Goal: Subscribe to service/newsletter

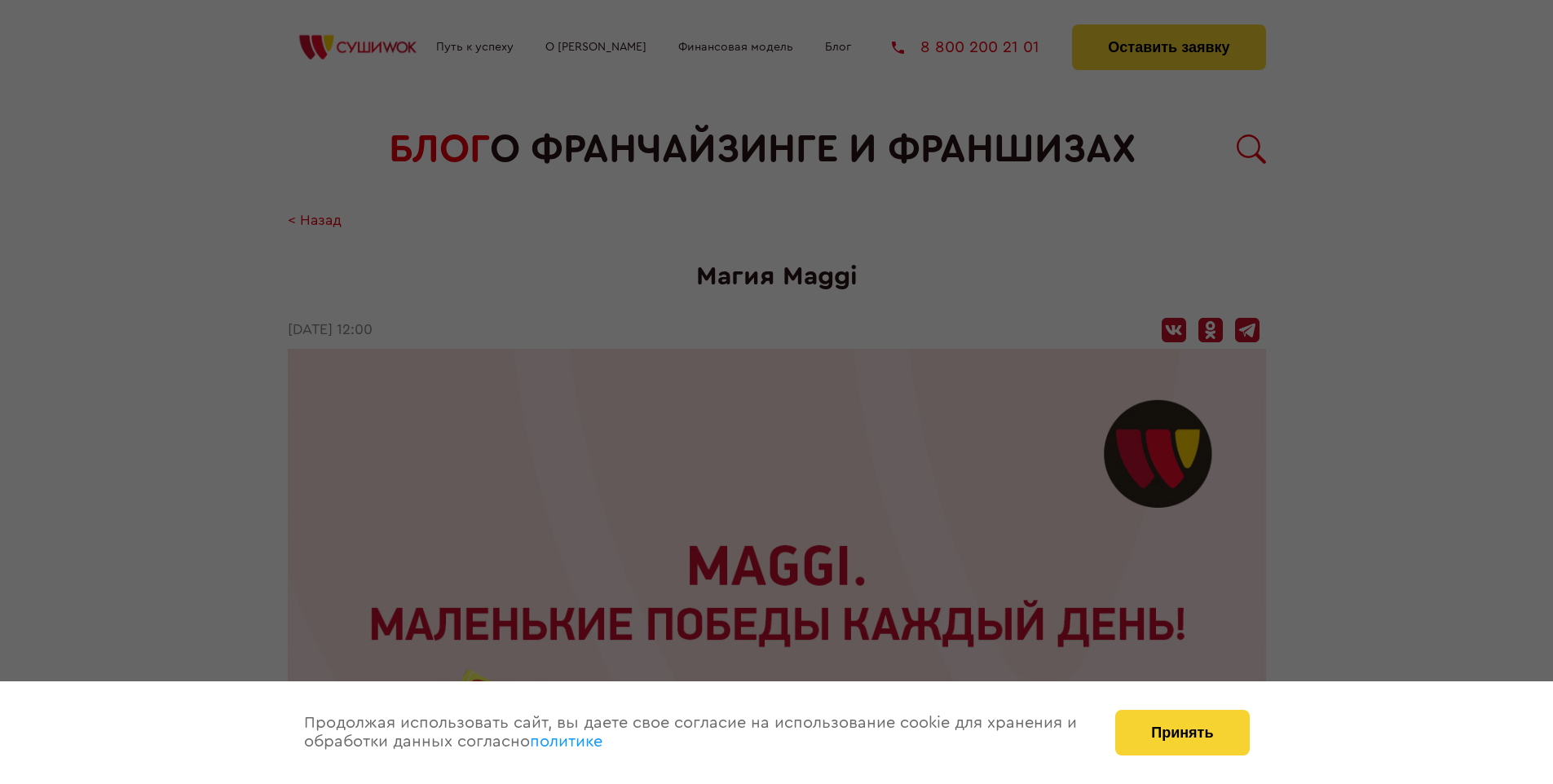
scroll to position [2280, 0]
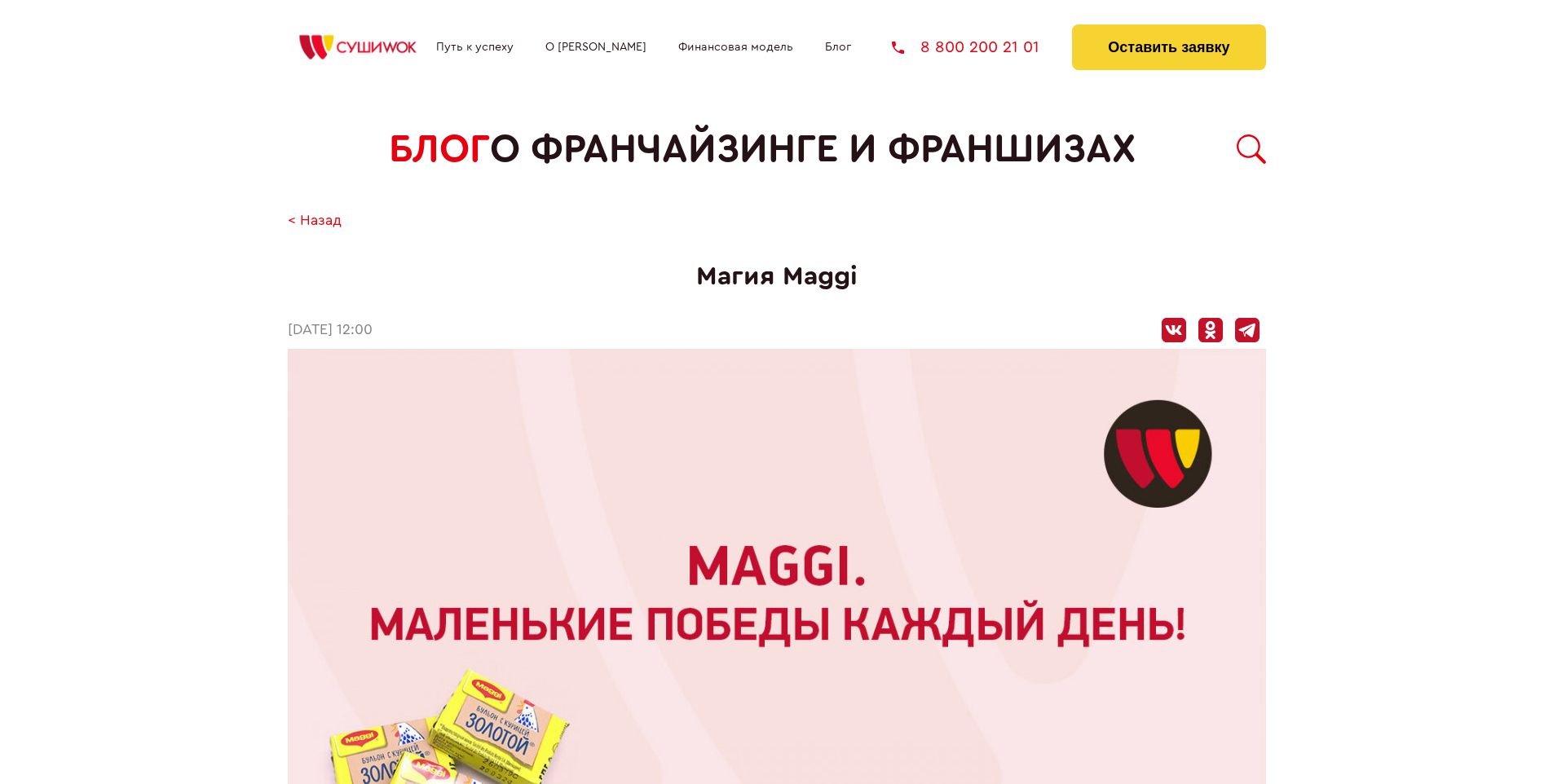
scroll to position [2280, 0]
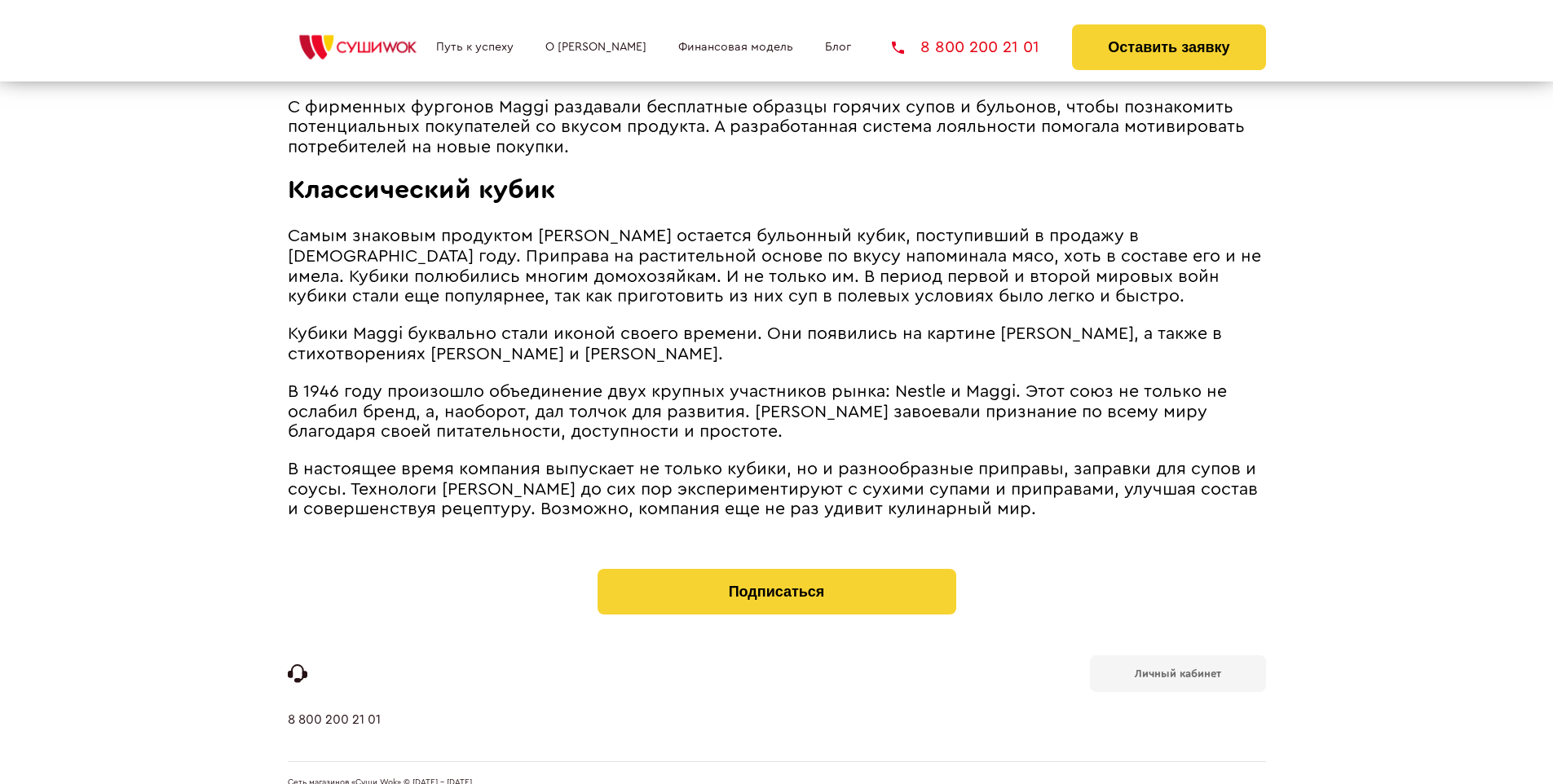
click at [1177, 669] on b "Личный кабинет" at bounding box center [1178, 674] width 86 height 11
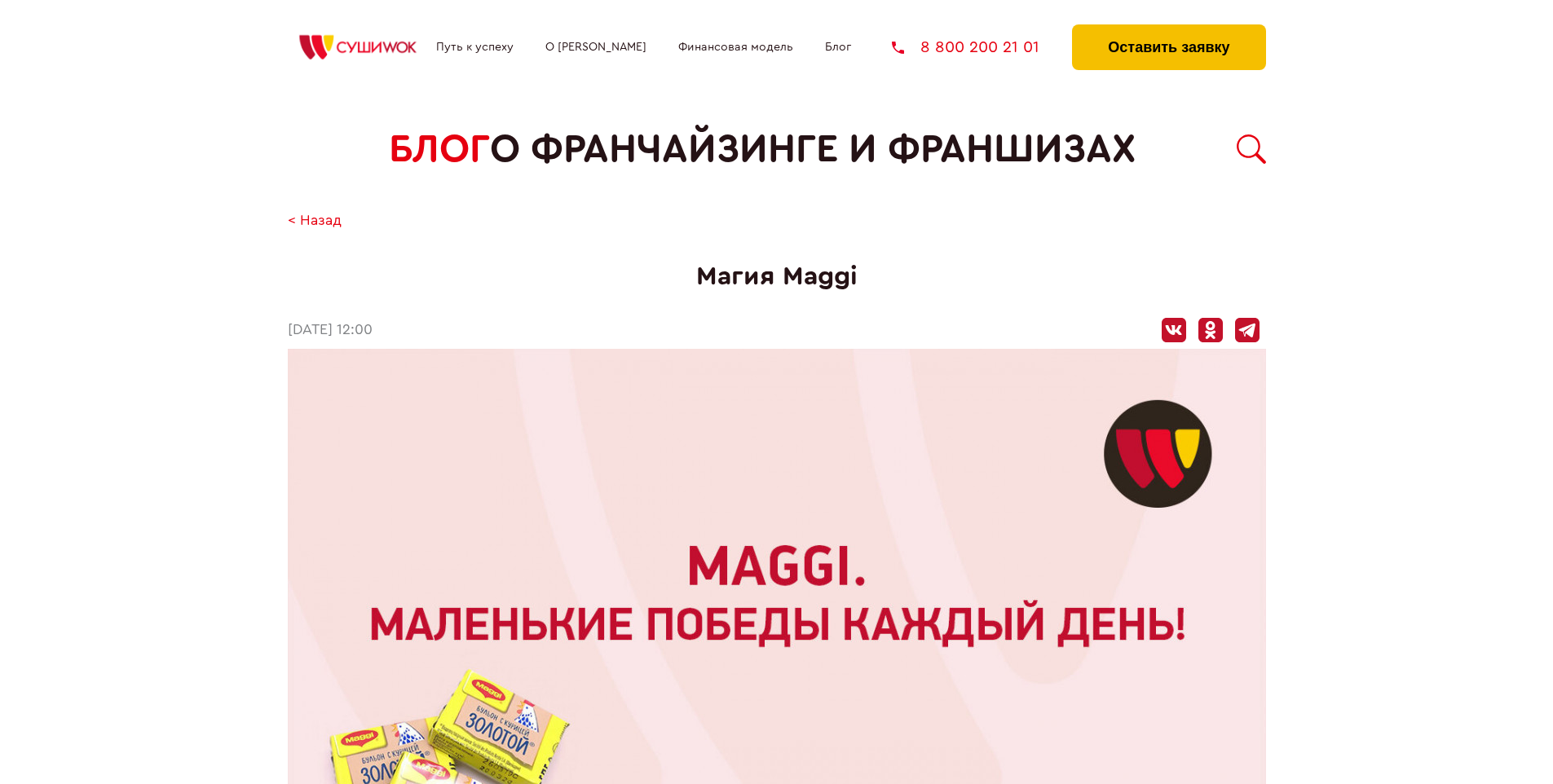
click at [1169, 28] on button "Оставить заявку" at bounding box center [1169, 47] width 193 height 46
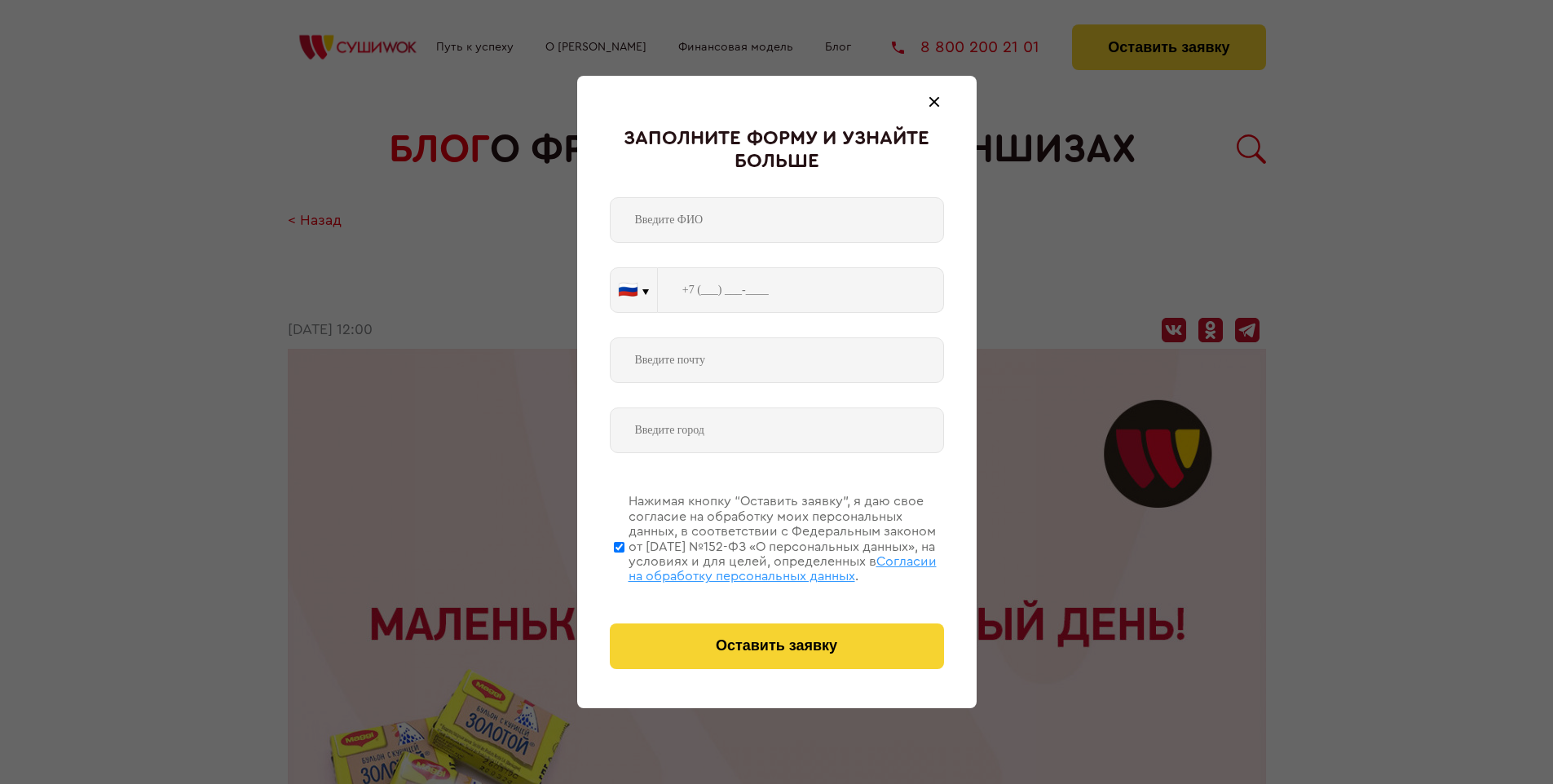
click at [756, 567] on span "Согласии на обработку персональных данных" at bounding box center [782, 568] width 308 height 28
click at [624, 567] on input "Нажимая кнопку “Оставить заявку”, я даю свое согласие на обработку моих персона…" at bounding box center [619, 547] width 11 height 130
checkbox input "false"
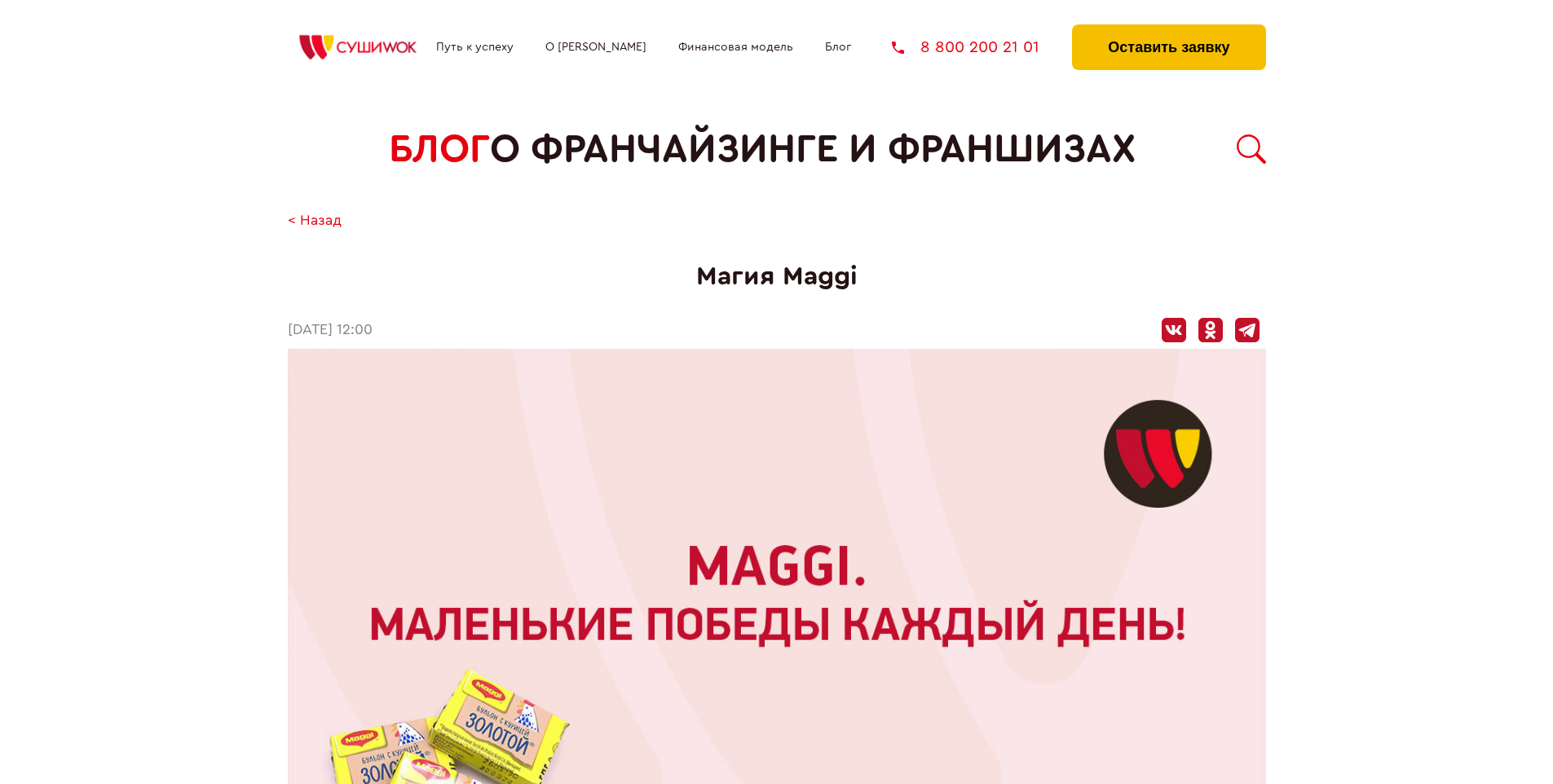
click at [1169, 28] on button "Оставить заявку" at bounding box center [1169, 47] width 193 height 46
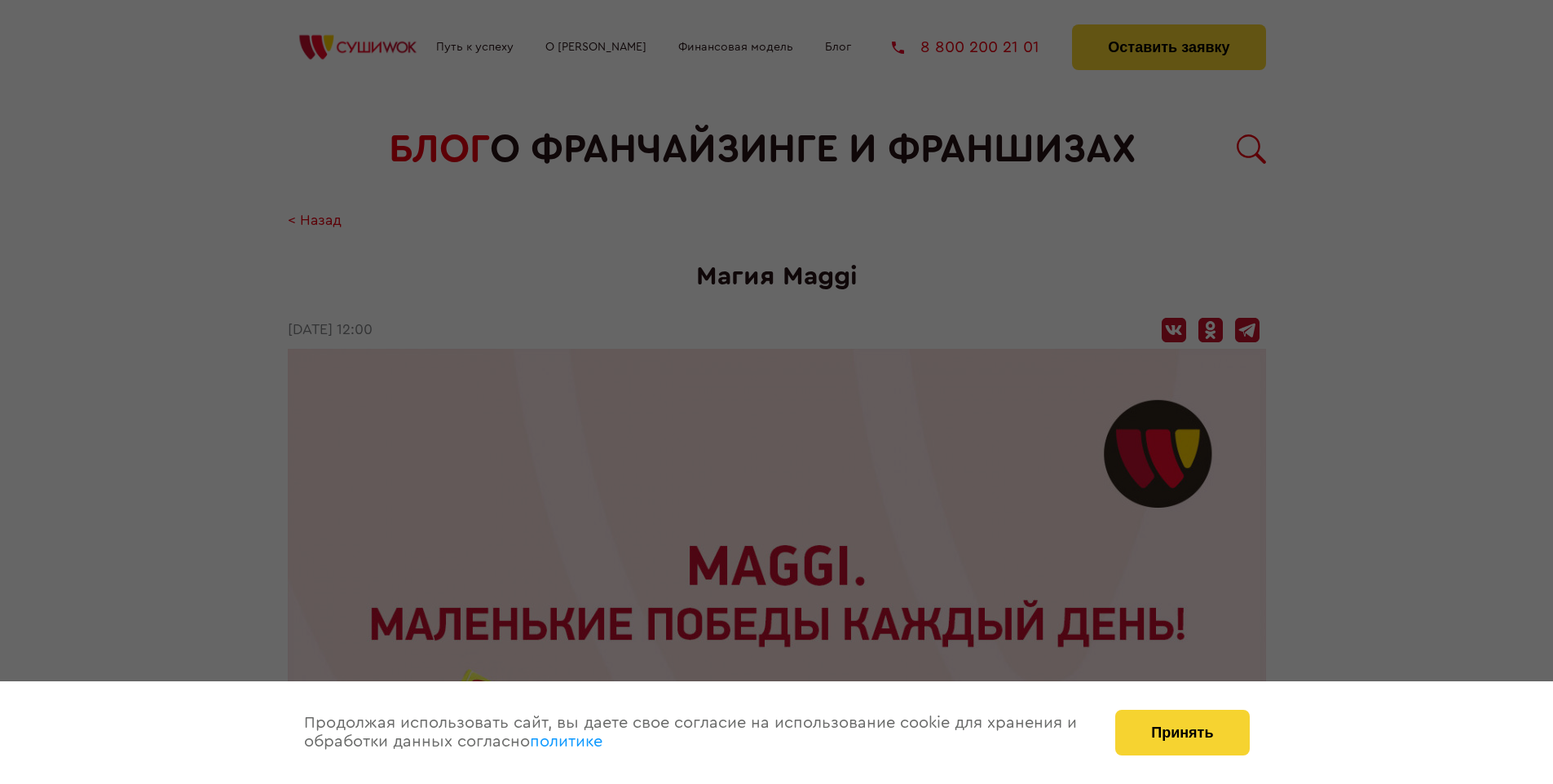
scroll to position [2280, 0]
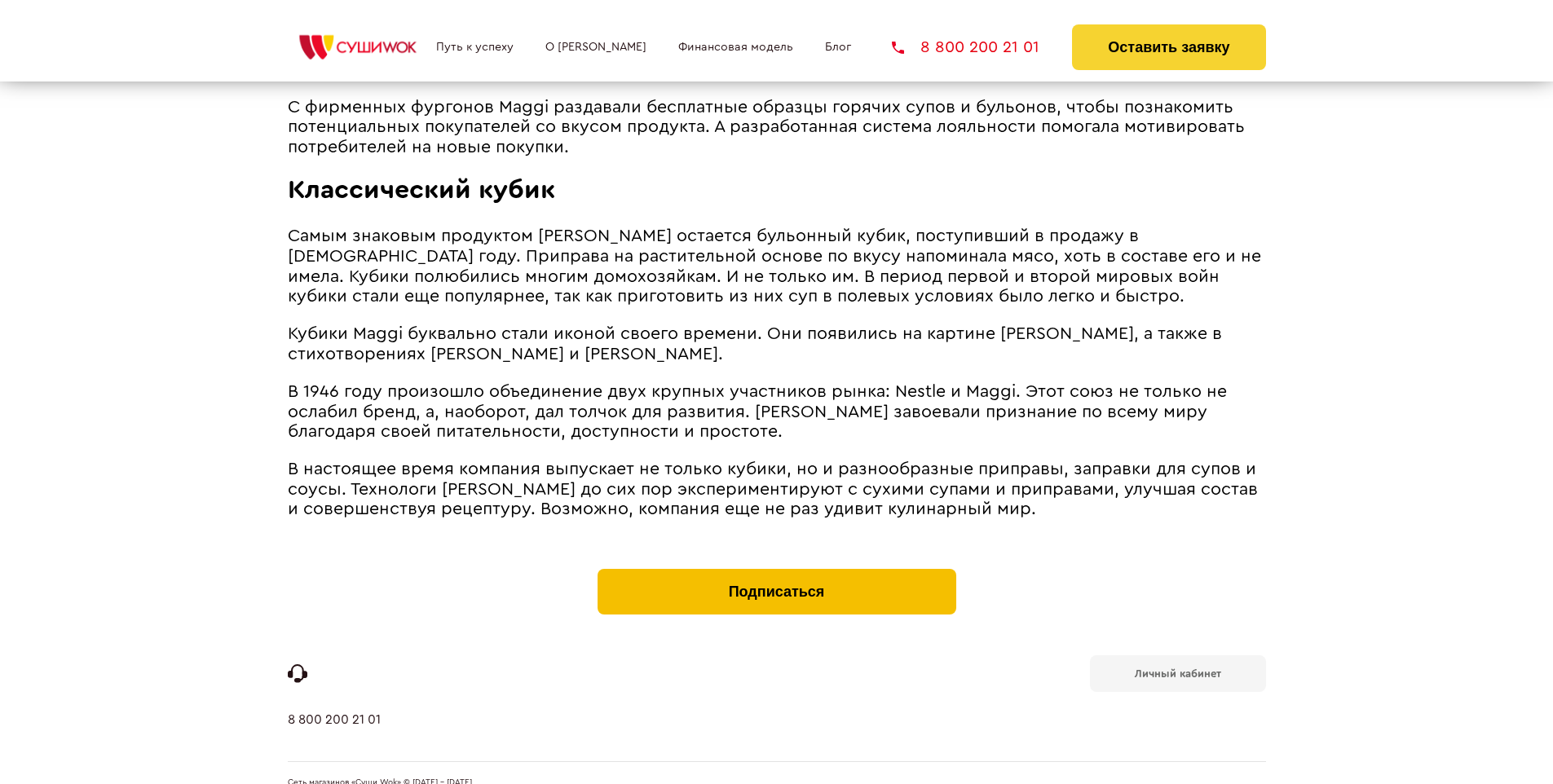
click at [776, 569] on button "Подписаться" at bounding box center [776, 592] width 359 height 46
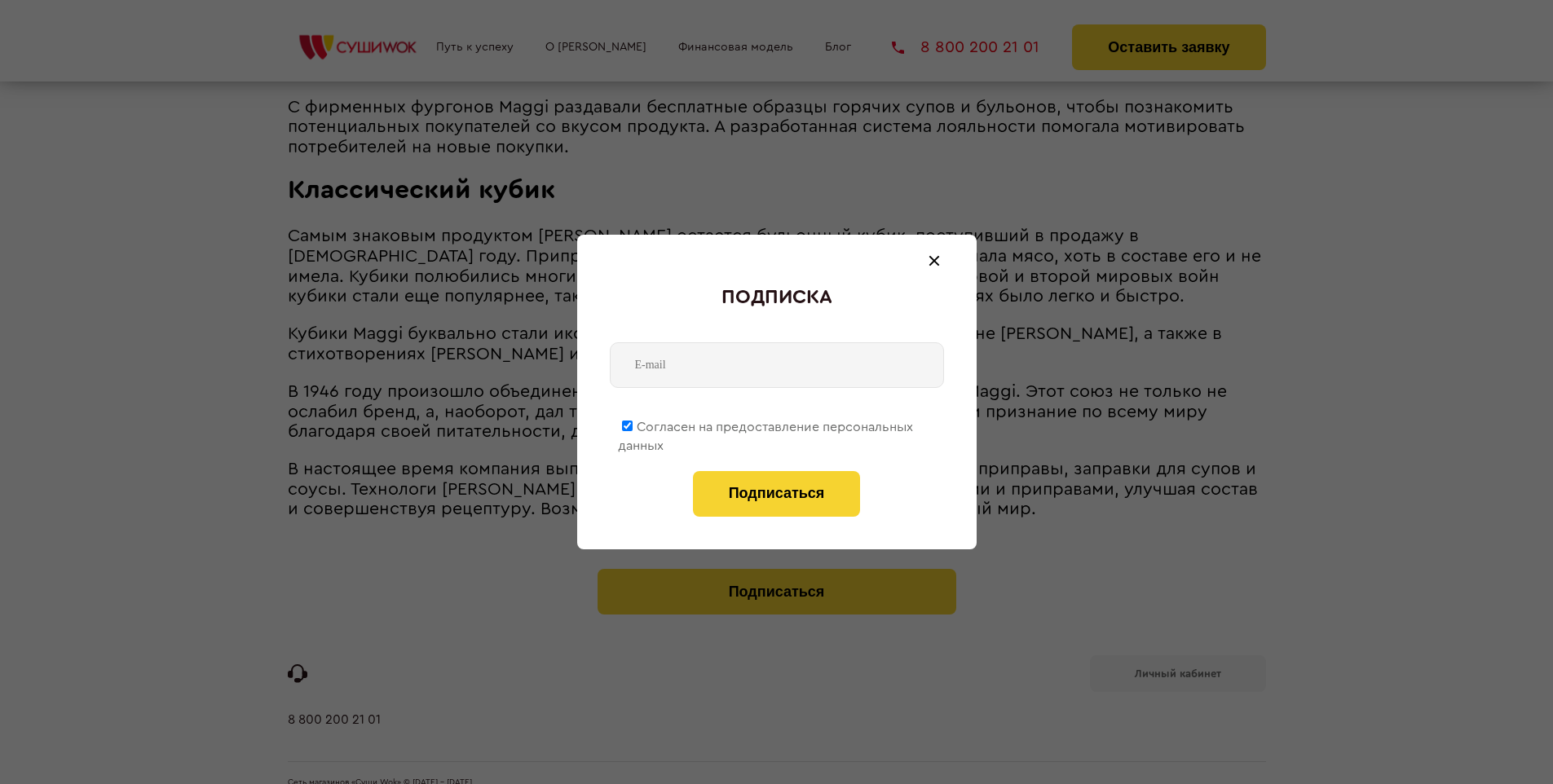
click at [766, 424] on span "Согласен на предоставление персональных данных" at bounding box center [765, 436] width 295 height 32
click at [633, 424] on input "Согласен на предоставление персональных данных" at bounding box center [627, 425] width 11 height 11
checkbox input "false"
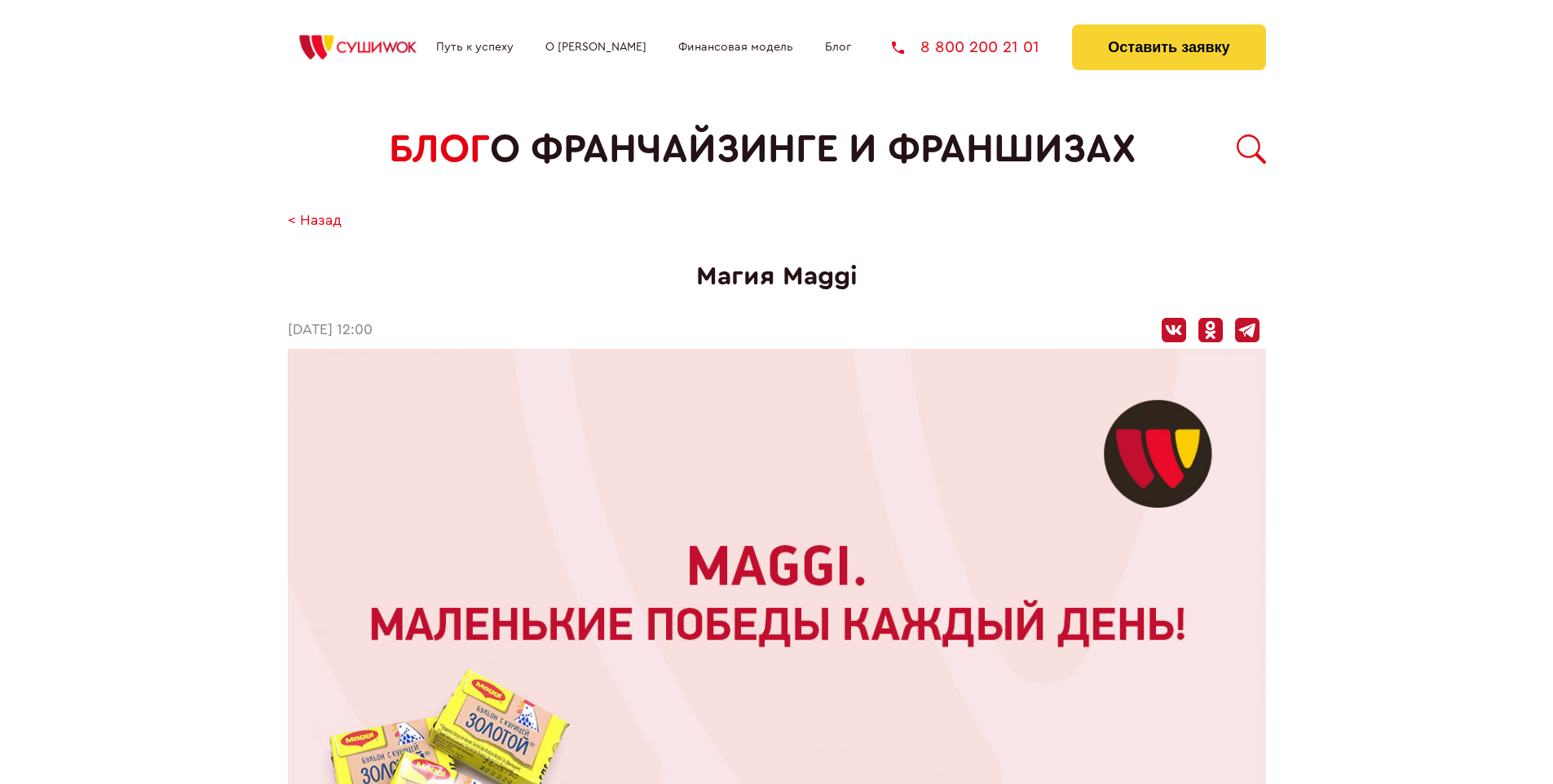
scroll to position [2280, 0]
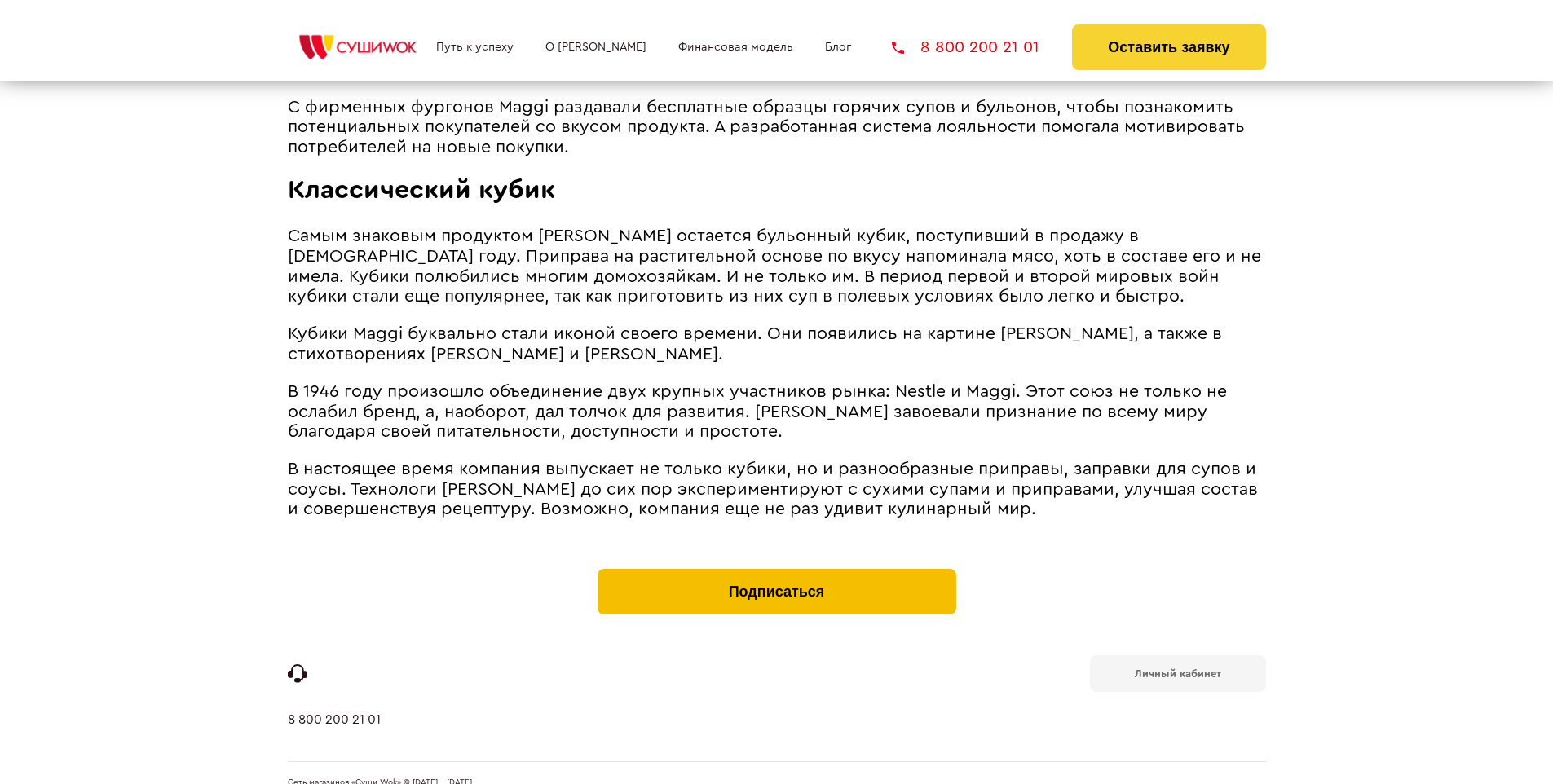
click at [776, 569] on button "Подписаться" at bounding box center [776, 592] width 359 height 46
